Goal: Obtain resource: Obtain resource

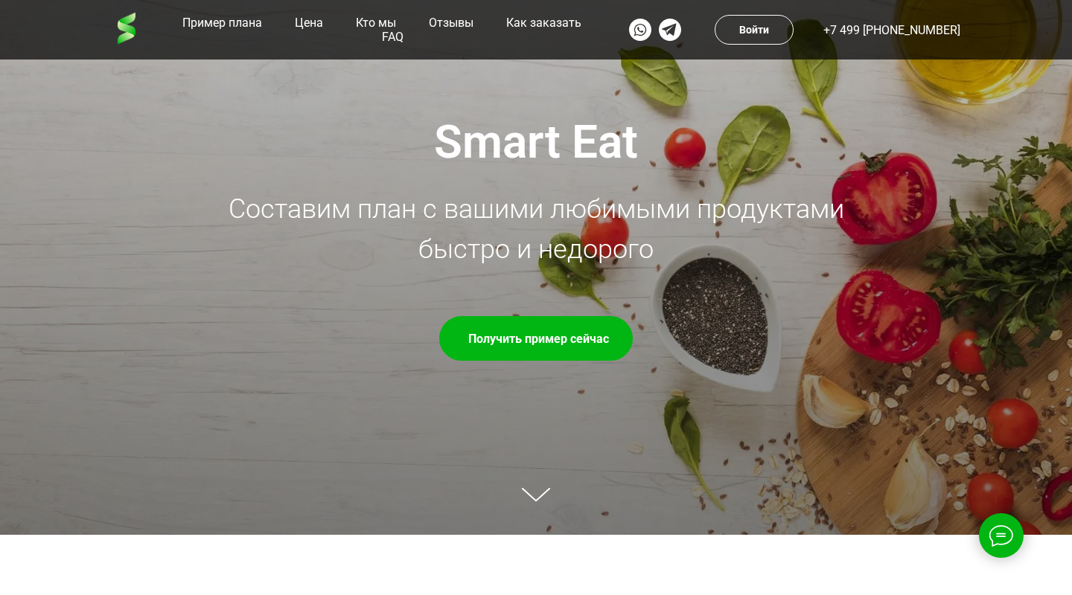
scroll to position [66, 0]
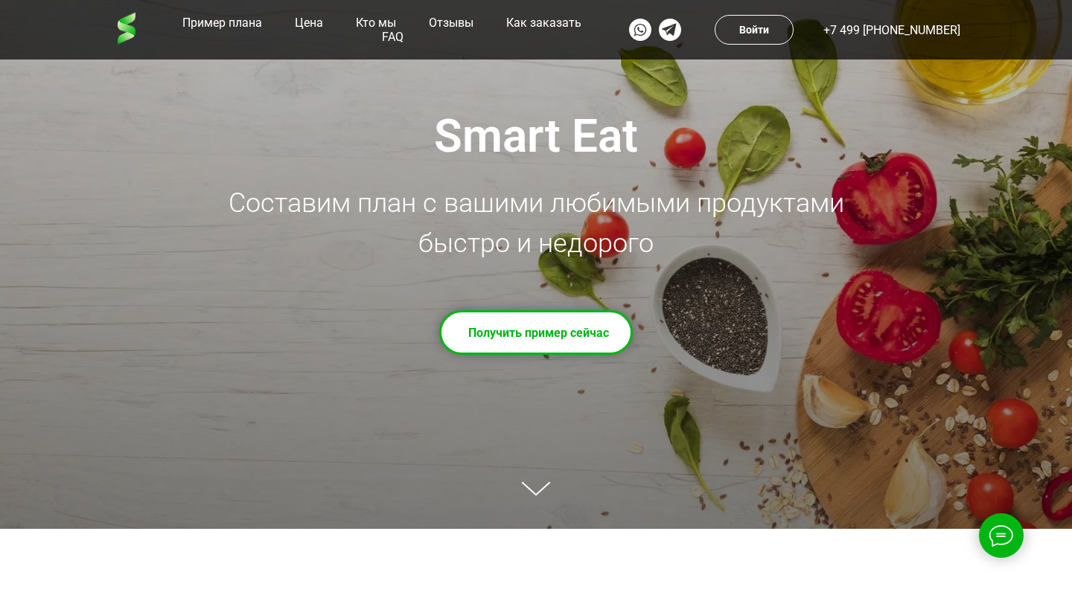
click at [518, 330] on td "Получить пример сейчас" at bounding box center [538, 332] width 141 height 37
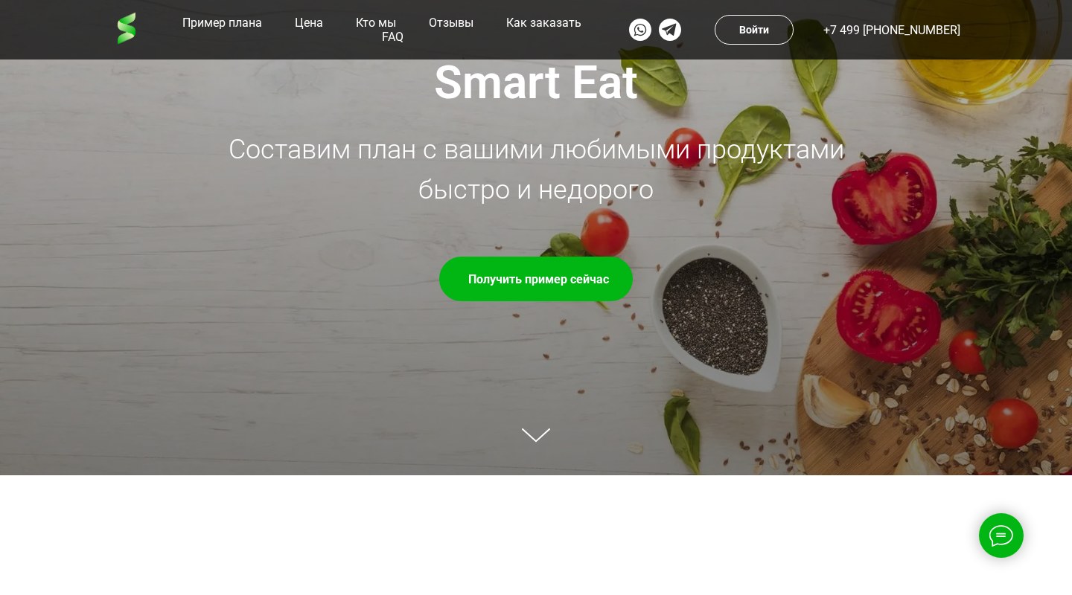
scroll to position [121, 0]
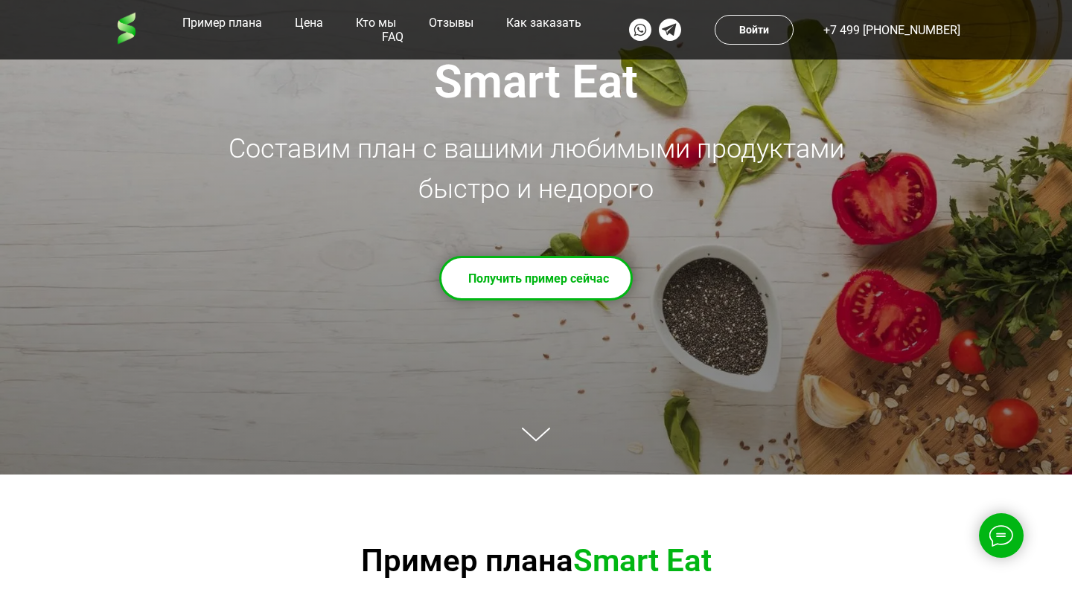
click at [544, 286] on td "Получить пример сейчас" at bounding box center [538, 278] width 141 height 37
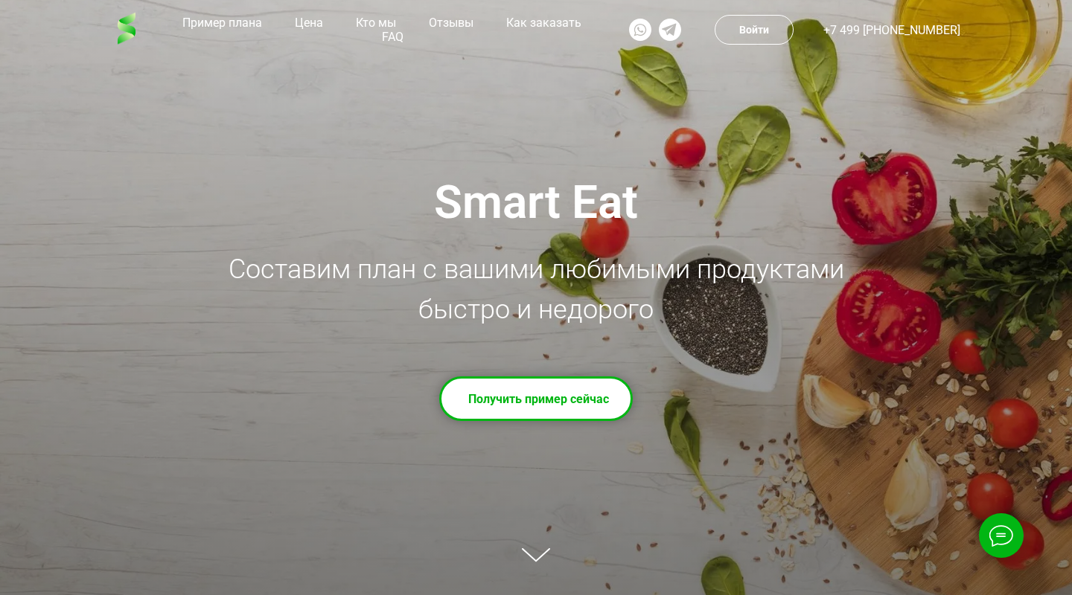
click at [515, 388] on td "Получить пример сейчас" at bounding box center [538, 398] width 141 height 37
